Goal: Transaction & Acquisition: Purchase product/service

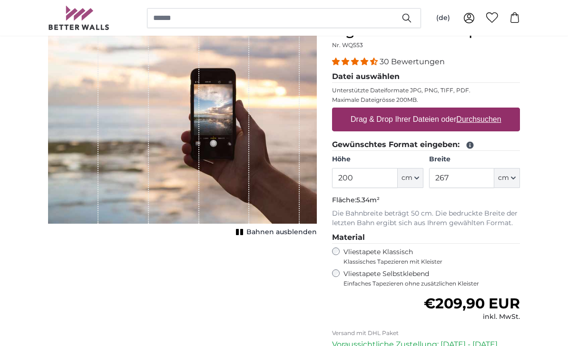
click at [364, 120] on label "Drag & Drop Ihrer Dateien oder Durchsuchen" at bounding box center [426, 119] width 159 height 19
click at [364, 110] on input "Drag & Drop Ihrer Dateien oder Durchsuchen" at bounding box center [426, 109] width 188 height 3
click at [360, 123] on label "Drag & Drop Ihrer Dateien oder Durchsuchen" at bounding box center [426, 119] width 159 height 19
click at [360, 110] on input "Drag & Drop Ihrer Dateien oder Durchsuchen" at bounding box center [426, 109] width 188 height 3
type input "**********"
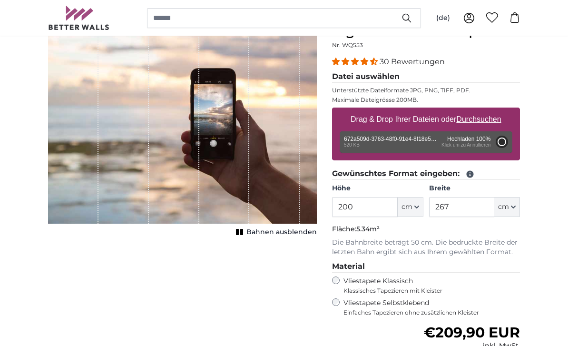
type input "81"
type input "107.7"
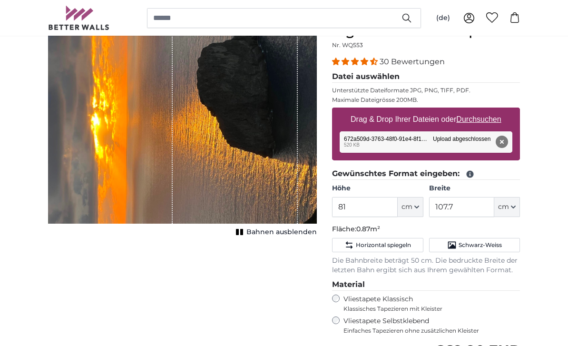
click at [460, 246] on span "Schwarz-Weiss" at bounding box center [480, 245] width 43 height 8
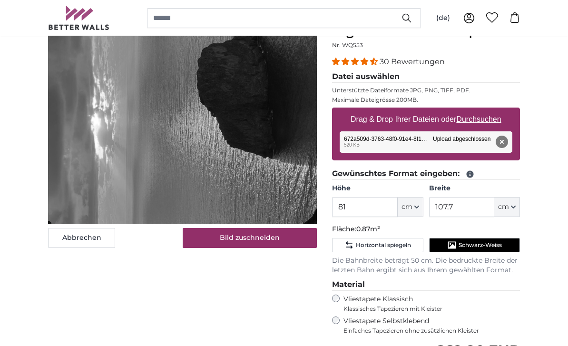
click at [462, 245] on span "Schwarz-Weiss" at bounding box center [480, 245] width 43 height 8
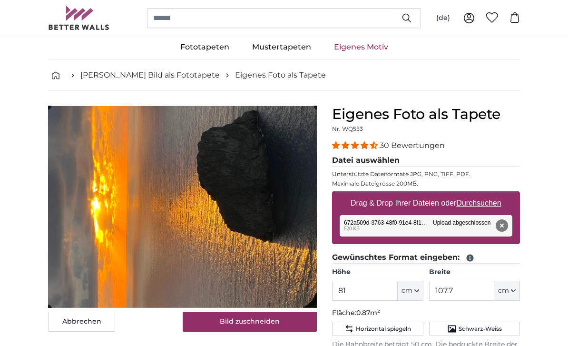
scroll to position [18, 0]
click at [502, 229] on button "Entfernen" at bounding box center [502, 225] width 12 height 12
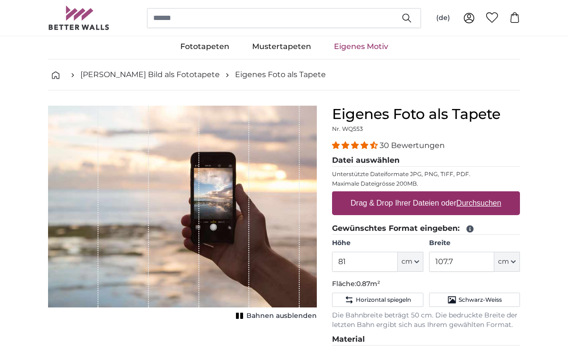
click at [360, 203] on label "Drag & Drop Ihrer Dateien oder Durchsuchen" at bounding box center [426, 203] width 159 height 19
click at [360, 194] on input "Drag & Drop Ihrer Dateien oder Durchsuchen" at bounding box center [426, 192] width 188 height 3
type input "**********"
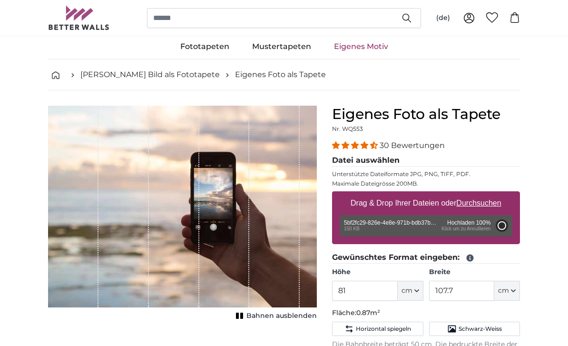
type input "81"
type input "107.7"
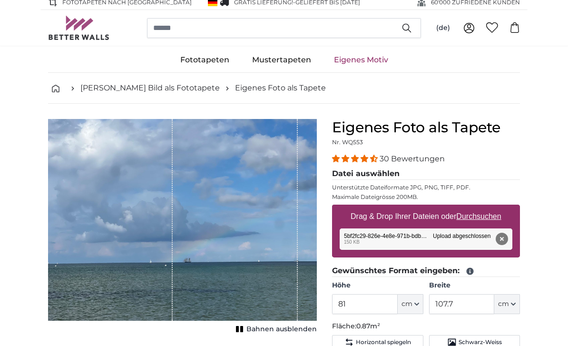
scroll to position [0, 0]
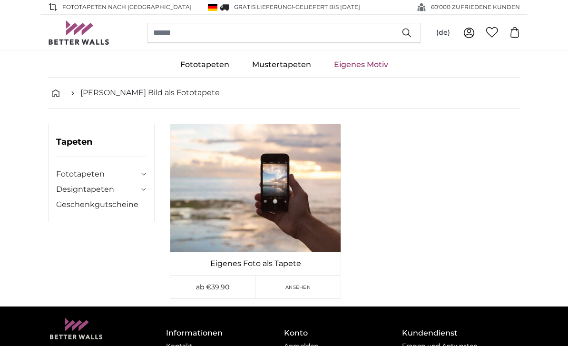
scroll to position [51, 0]
